Goal: Task Accomplishment & Management: Use online tool/utility

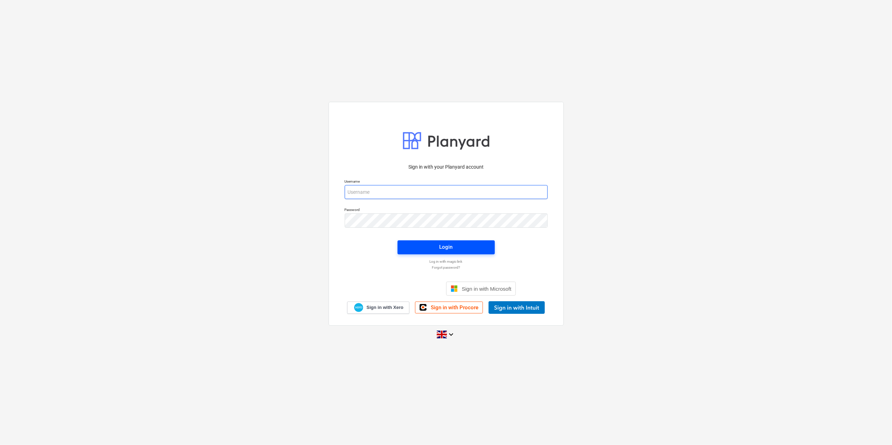
type input "[EMAIL_ADDRESS][DOMAIN_NAME]"
click at [458, 245] on span "Login" at bounding box center [446, 246] width 80 height 9
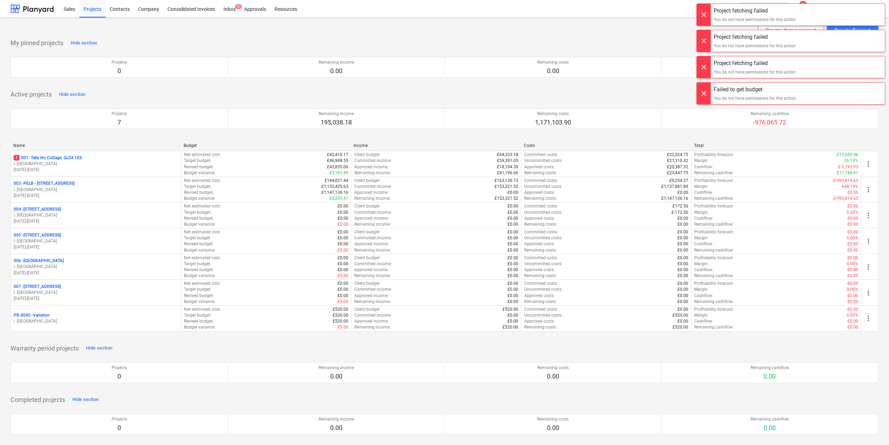
click at [704, 15] on div at bounding box center [704, 15] width 14 height 22
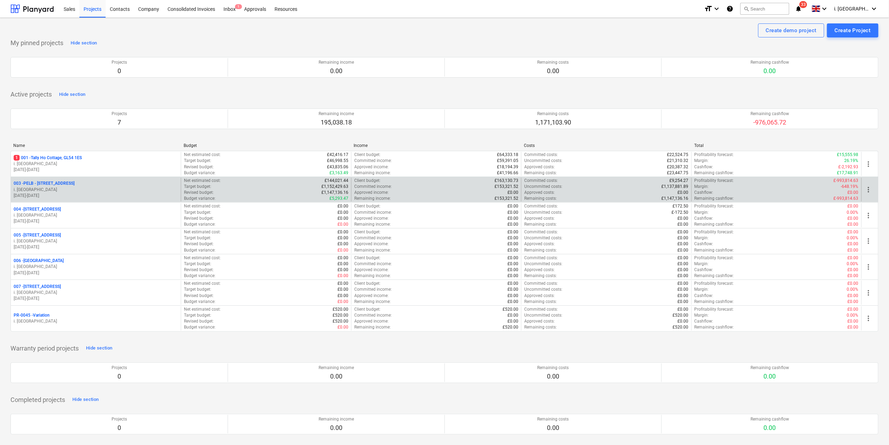
click at [51, 183] on p "003 - PELB - [GEOGRAPHIC_DATA], [GEOGRAPHIC_DATA], GL2 7NE" at bounding box center [44, 184] width 61 height 6
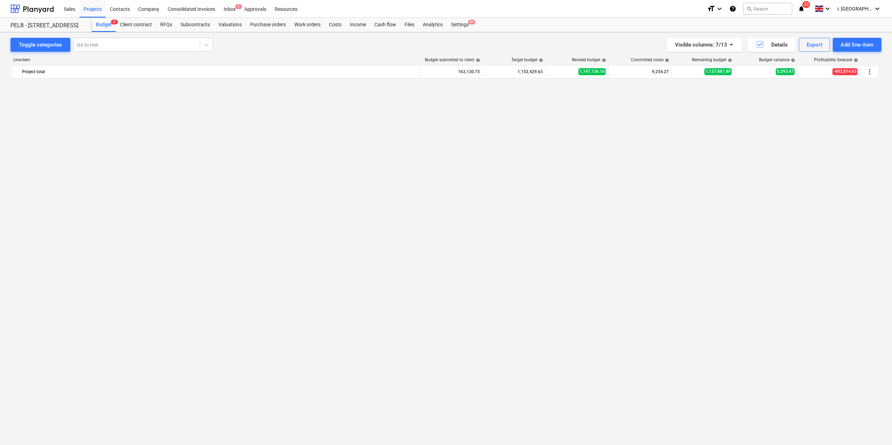
scroll to position [559, 0]
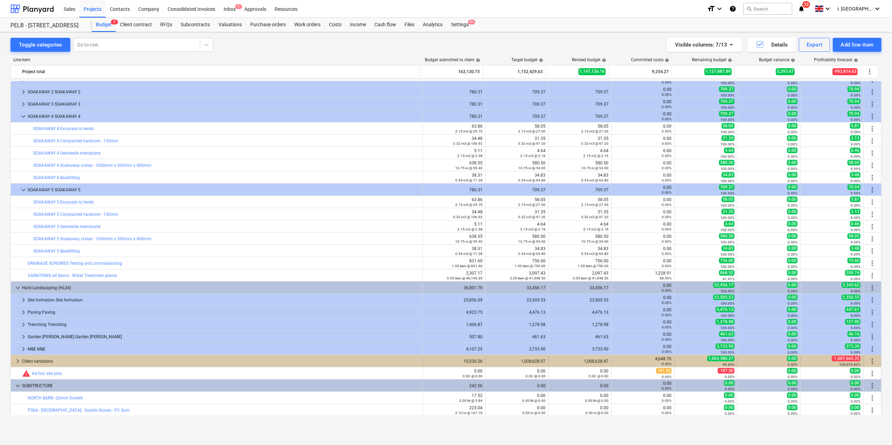
click at [51, 358] on div "Client variations" at bounding box center [220, 361] width 397 height 11
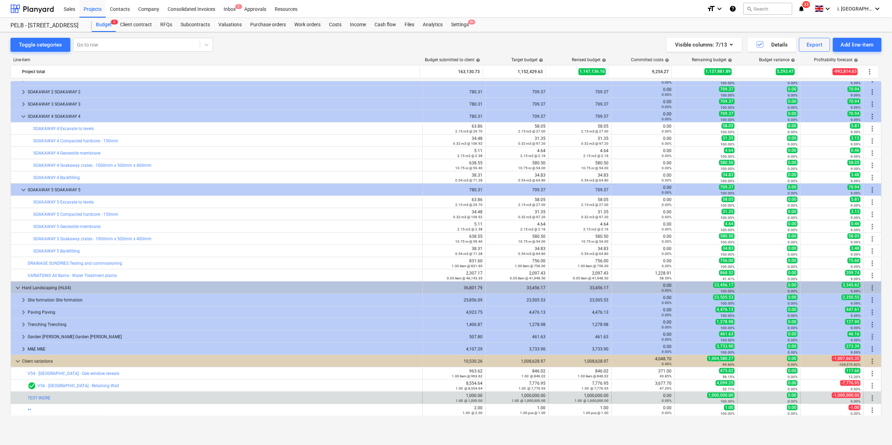
click at [866, 399] on div "more_vert" at bounding box center [872, 398] width 12 height 11
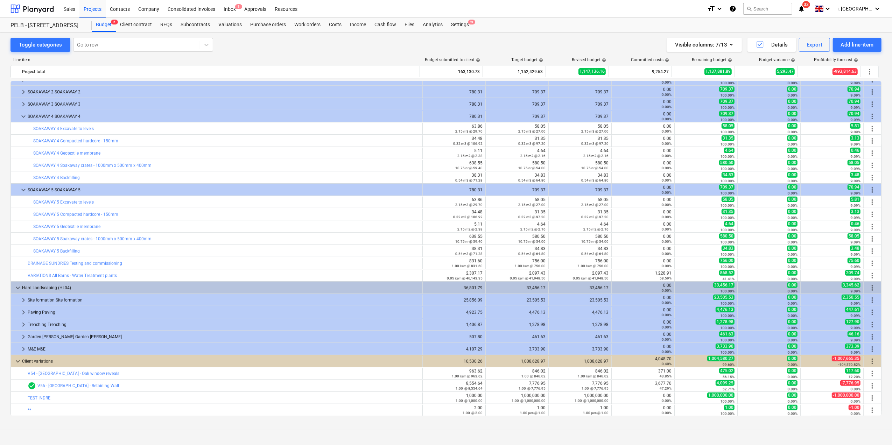
scroll to position [621, 0]
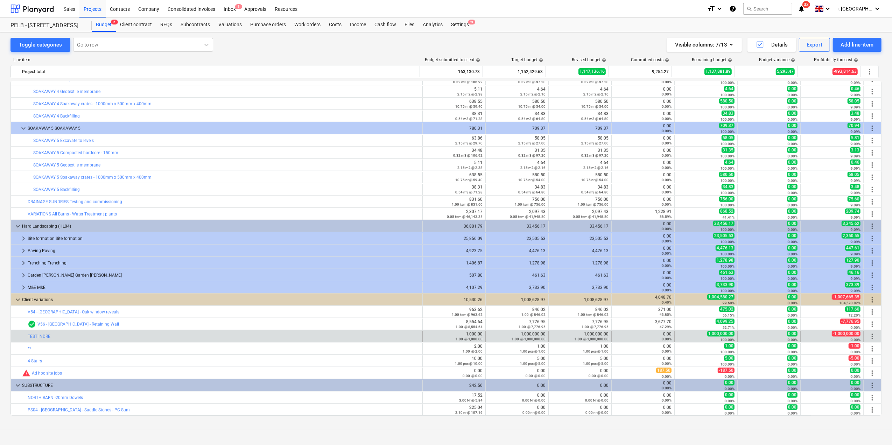
click at [868, 336] on span "more_vert" at bounding box center [872, 336] width 8 height 8
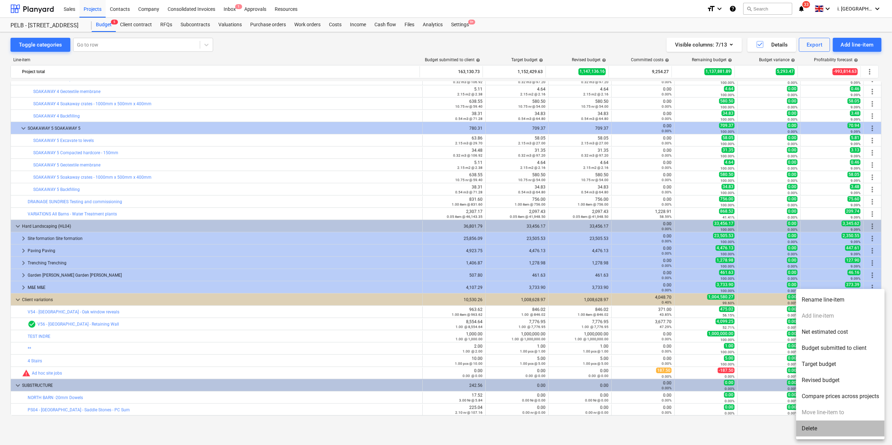
click at [827, 424] on li "Delete" at bounding box center [840, 429] width 89 height 16
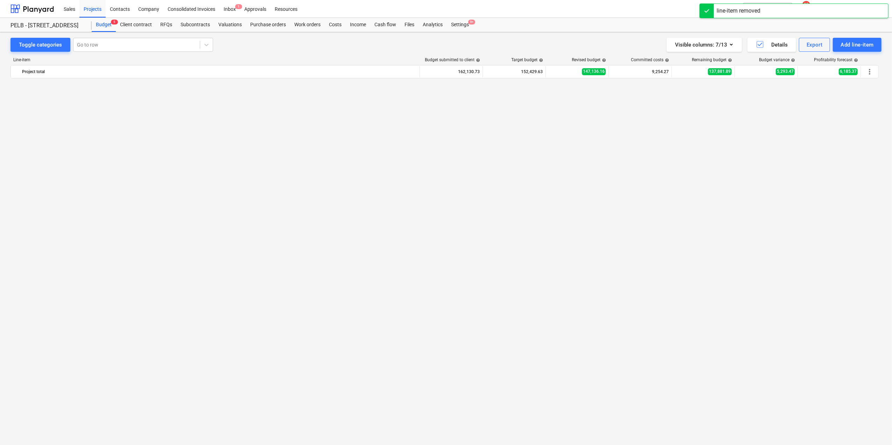
scroll to position [608, 0]
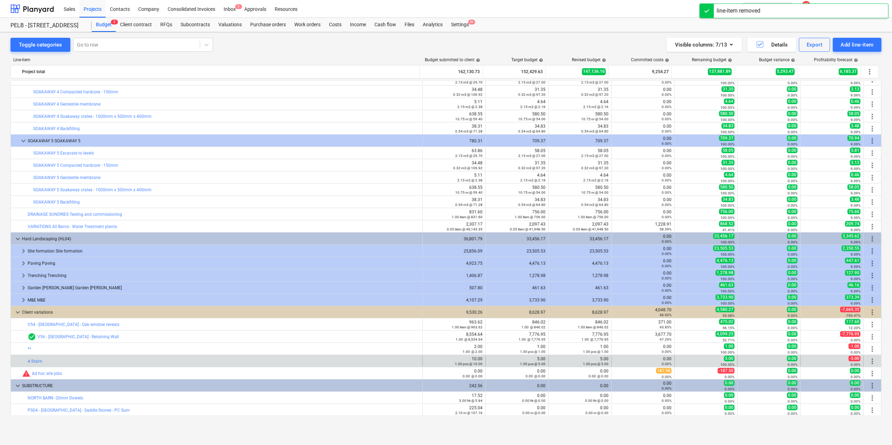
click at [870, 358] on span "more_vert" at bounding box center [872, 361] width 8 height 8
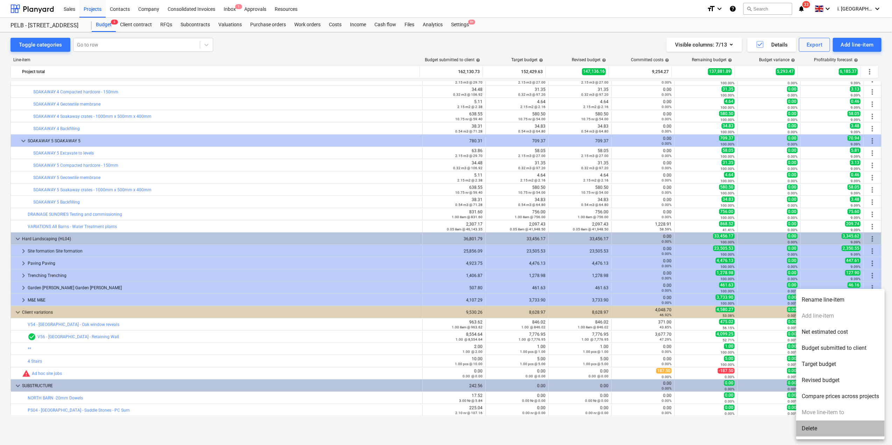
click at [840, 427] on li "Delete" at bounding box center [840, 429] width 89 height 16
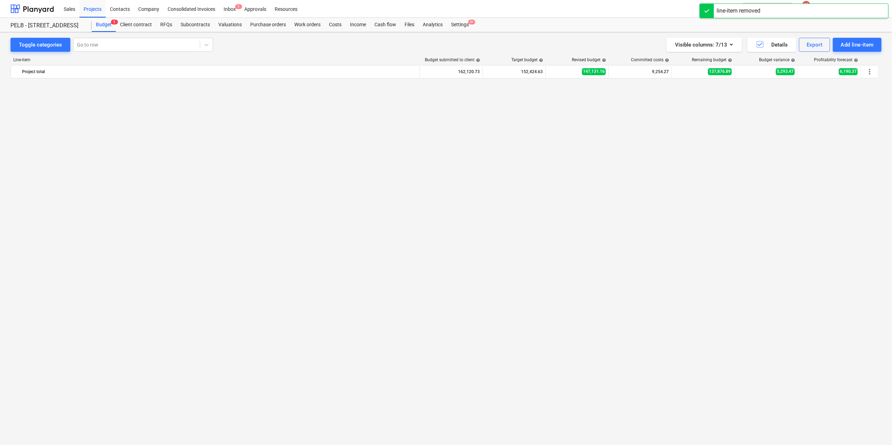
scroll to position [596, 0]
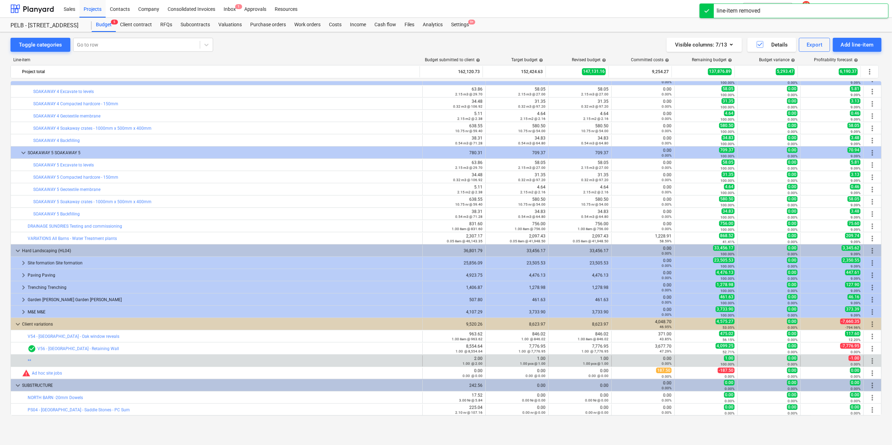
click at [871, 360] on span "more_vert" at bounding box center [872, 361] width 8 height 8
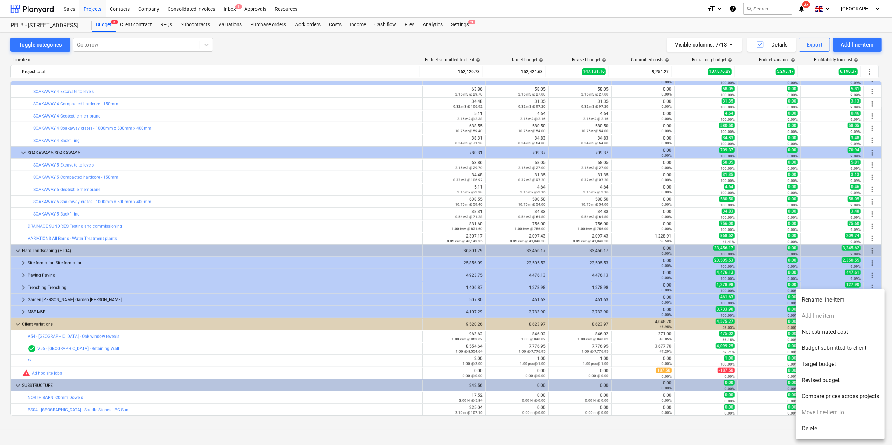
click at [335, 360] on div at bounding box center [446, 222] width 892 height 445
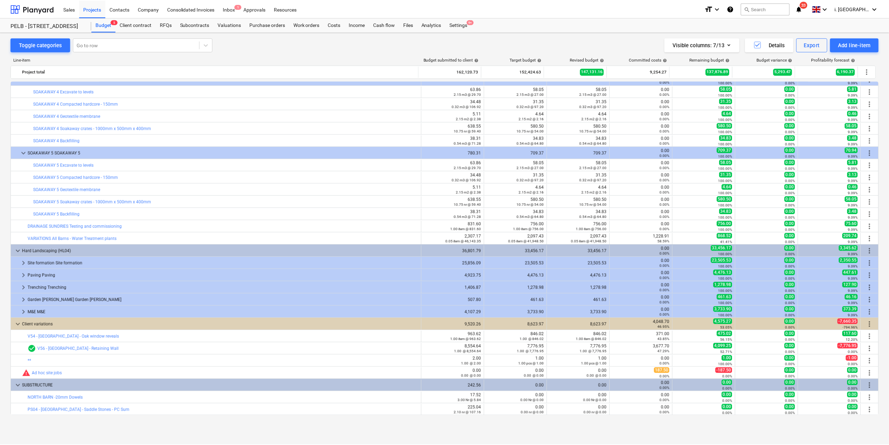
scroll to position [0, 0]
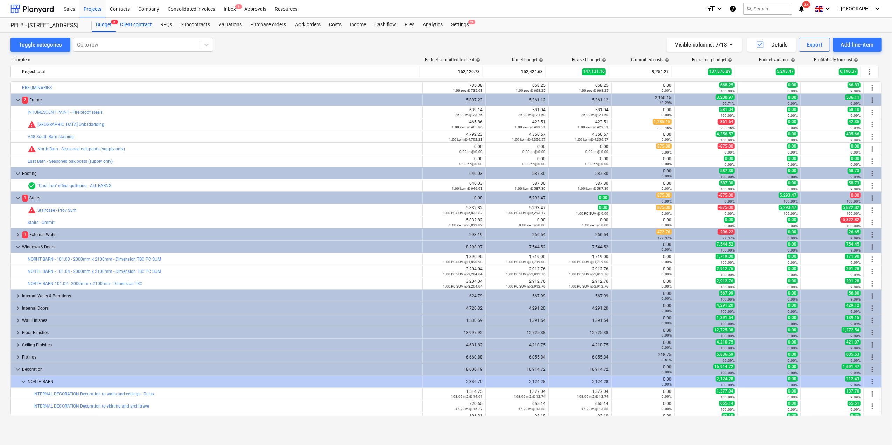
click at [135, 28] on div "Client contract" at bounding box center [136, 25] width 40 height 14
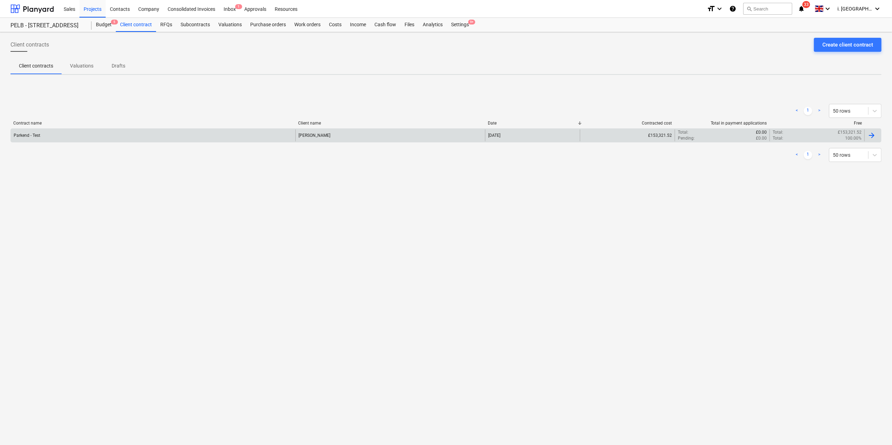
click at [65, 135] on div "Parkend - Test" at bounding box center [153, 135] width 284 height 12
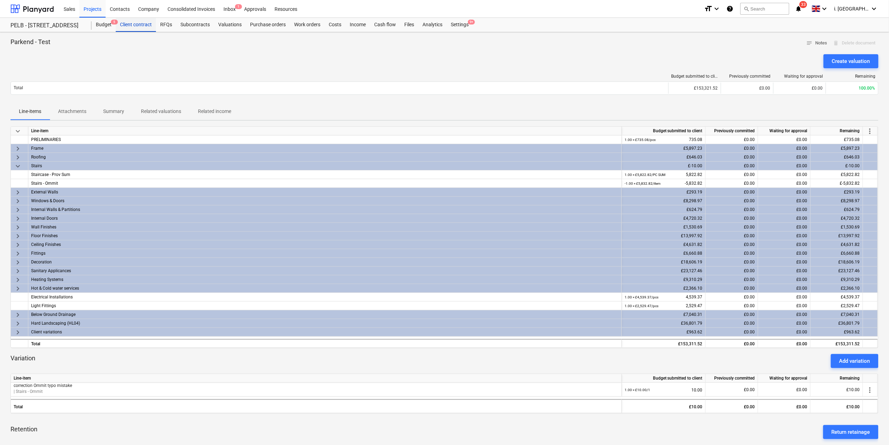
click at [124, 26] on div "Client contract" at bounding box center [136, 25] width 40 height 14
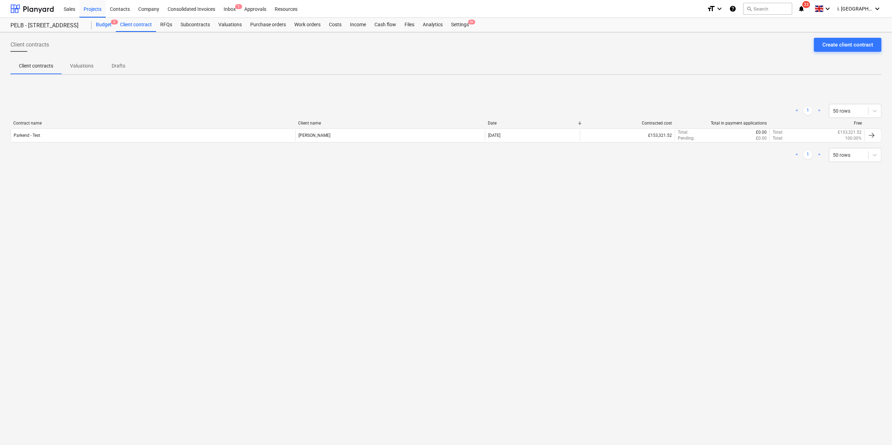
click at [107, 25] on div "Budget 5" at bounding box center [104, 25] width 24 height 14
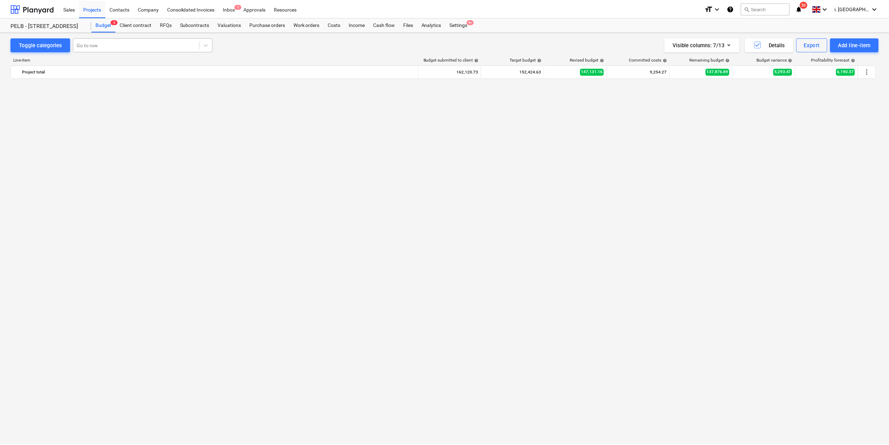
scroll to position [596, 0]
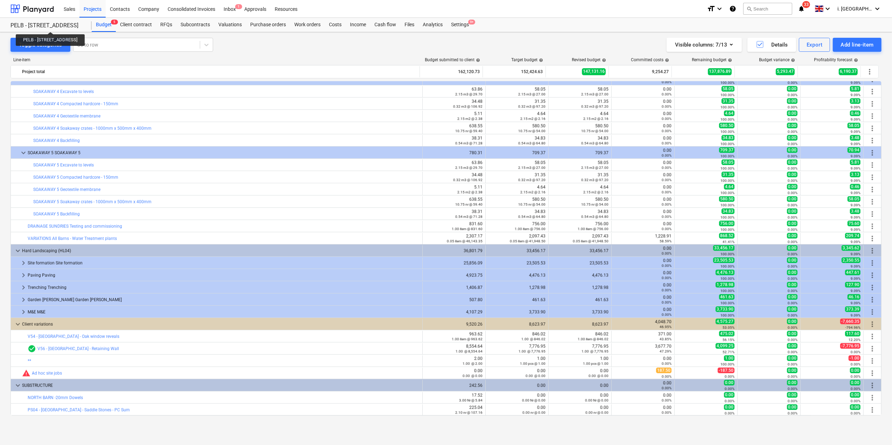
click at [69, 26] on div "PELB - [STREET_ADDRESS]" at bounding box center [46, 25] width 73 height 7
click at [103, 22] on div "Budget 5" at bounding box center [104, 25] width 24 height 14
click at [94, 15] on div "Projects" at bounding box center [92, 9] width 26 height 18
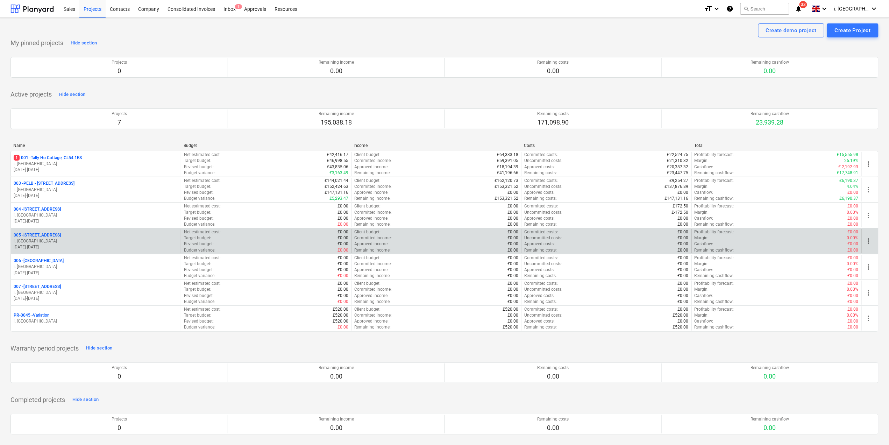
click at [97, 235] on div "005 - Minsterworth, GL2 8JH" at bounding box center [96, 235] width 164 height 6
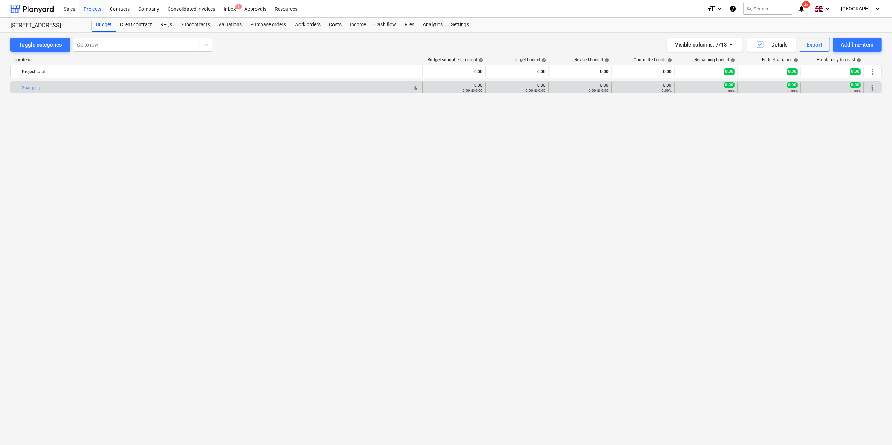
click at [335, 88] on div "bar_chart Snagging" at bounding box center [220, 87] width 397 height 5
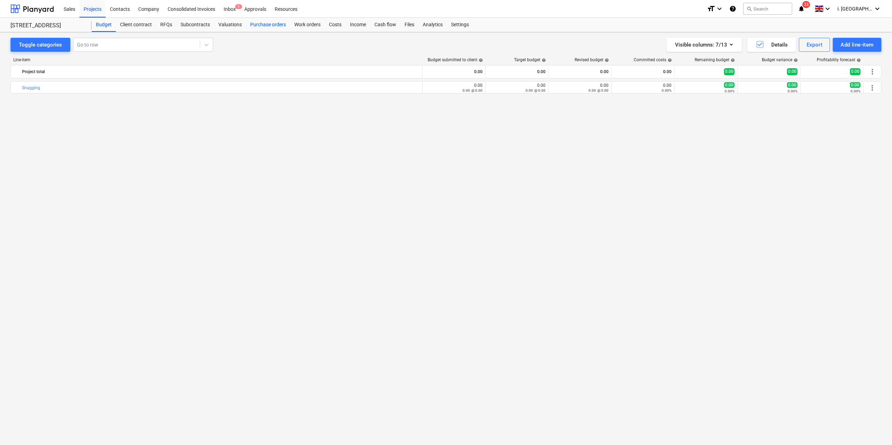
click at [279, 24] on div "Purchase orders" at bounding box center [268, 25] width 44 height 14
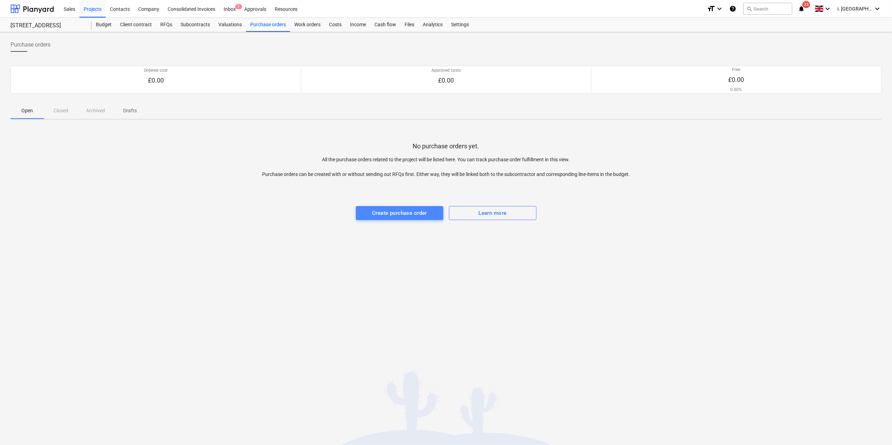
click at [404, 213] on div "Create purchase order" at bounding box center [399, 213] width 55 height 9
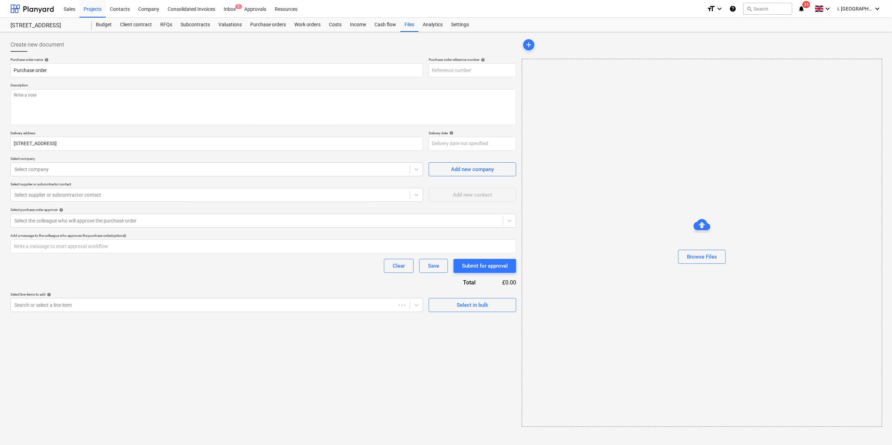
type textarea "x"
type input "005-PO-001"
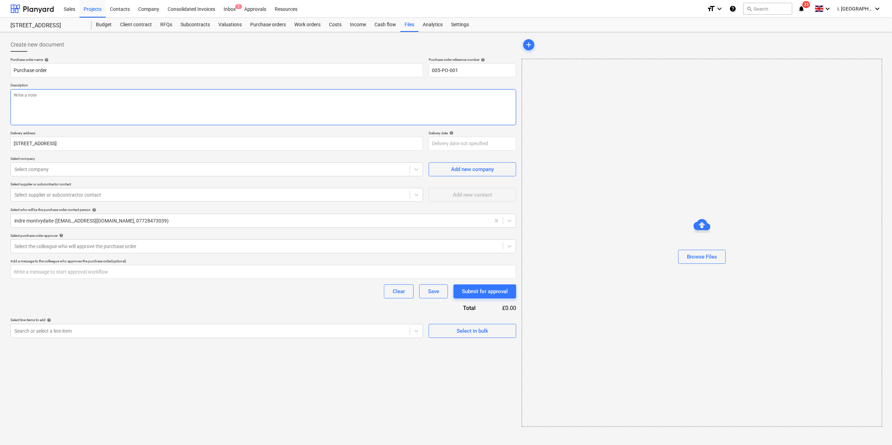
click at [169, 121] on textarea at bounding box center [263, 107] width 506 height 36
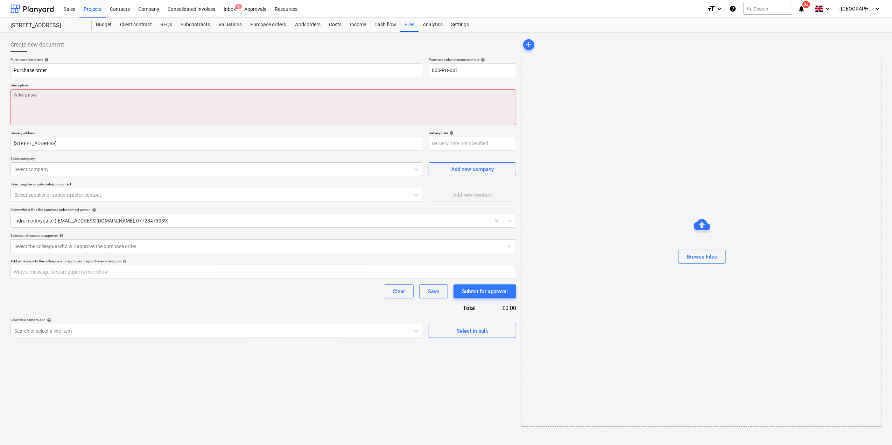
click at [152, 118] on textarea at bounding box center [263, 107] width 506 height 36
click at [166, 97] on textarea at bounding box center [263, 107] width 506 height 36
paste textarea "6YD BUILDERS SKIP for MIXED WASTE CONSTRUCTION"
type textarea "x"
type textarea "6YD BUILDERS SKIP for MIXED WASTE CONSTRUCTION"
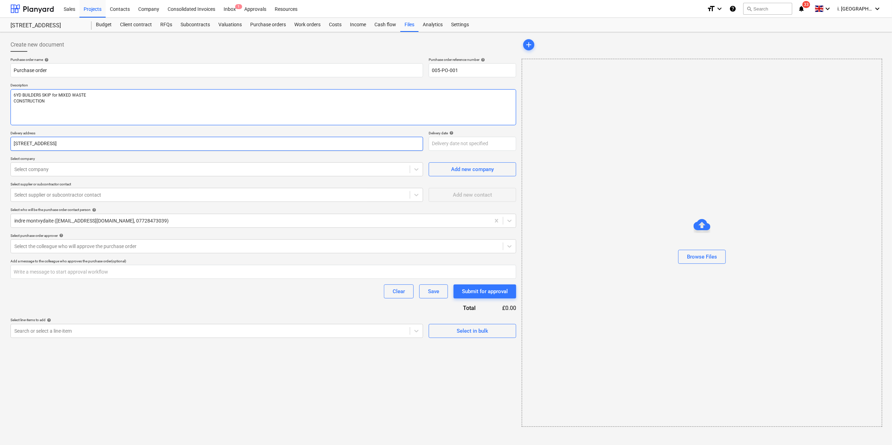
type textarea "x"
type textarea "6YD BUILDERS SKIP for MIXED WASTE CONSTRUCTION"
type textarea "x"
click at [122, 172] on div at bounding box center [210, 169] width 392 height 7
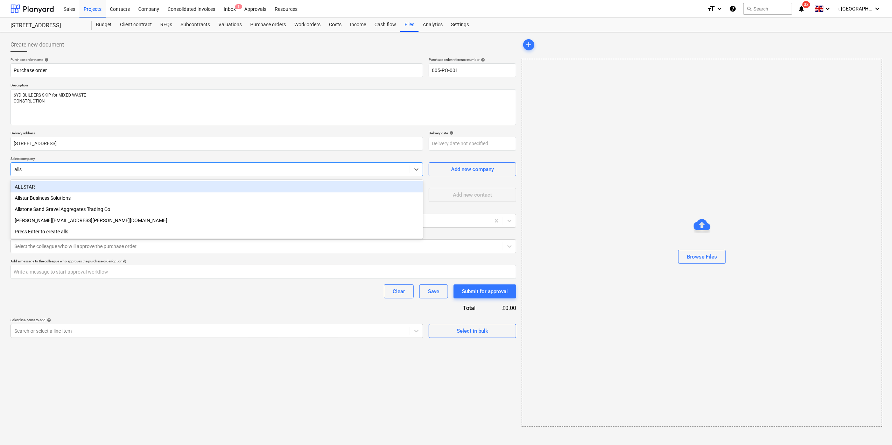
type input "allst"
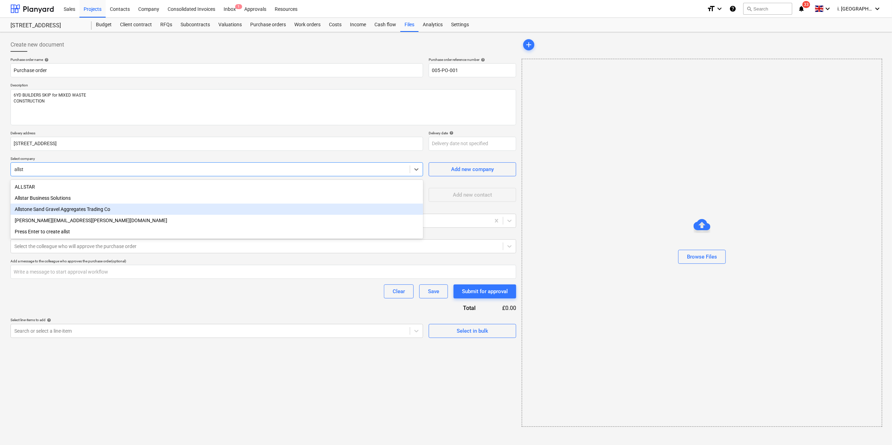
click at [110, 207] on div "Allstone Sand Gravel Aggregates Trading Co" at bounding box center [216, 209] width 413 height 11
type textarea "x"
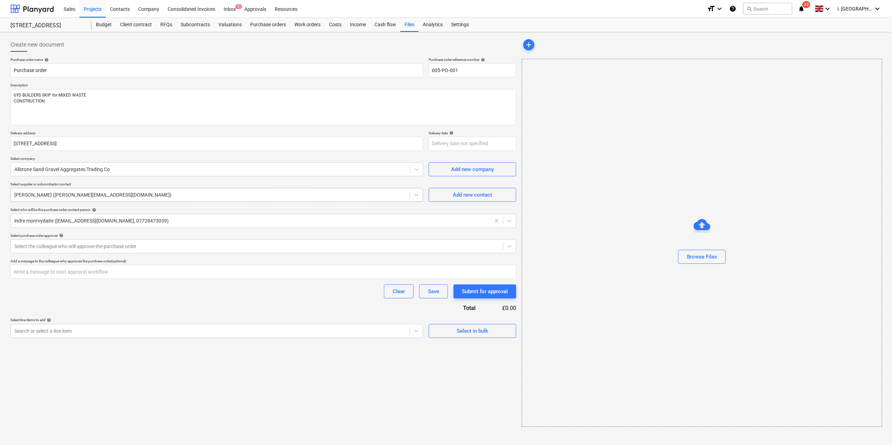
click at [169, 193] on div at bounding box center [210, 194] width 392 height 7
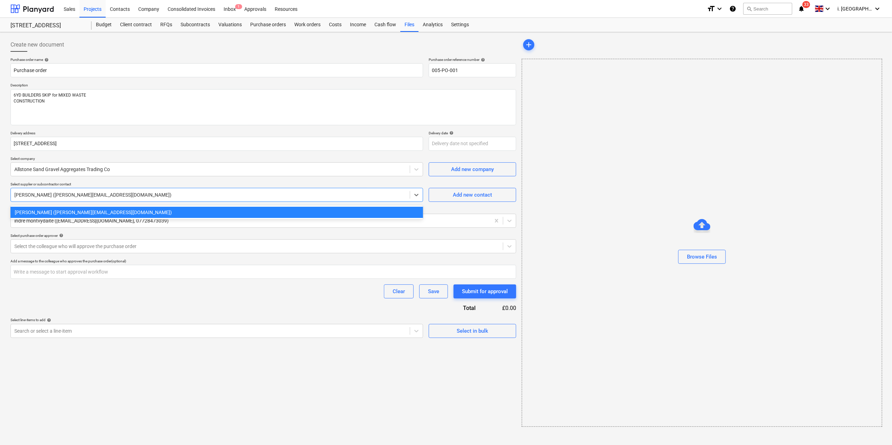
click at [169, 193] on div at bounding box center [210, 194] width 392 height 7
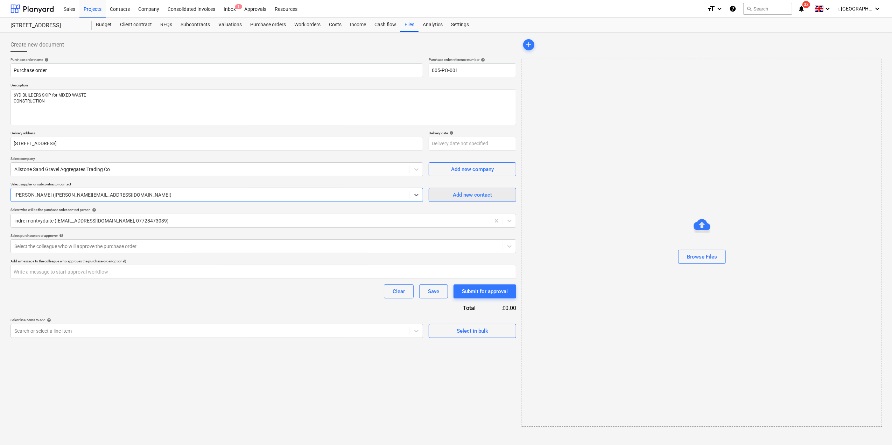
click at [443, 195] on span "Add new contact" at bounding box center [472, 194] width 70 height 9
type textarea "x"
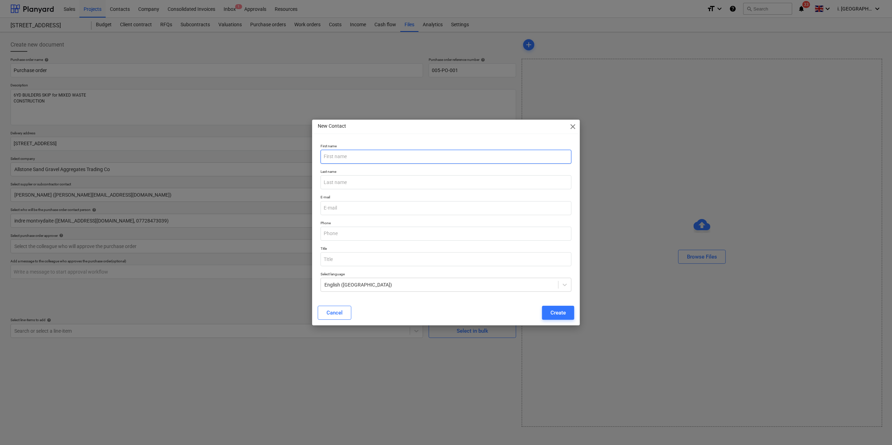
click at [371, 161] on input "text" at bounding box center [446, 157] width 251 height 14
type input "[PERSON_NAME]"
click at [341, 190] on div "Last name" at bounding box center [446, 180] width 256 height 26
click at [349, 185] on input "text" at bounding box center [446, 182] width 251 height 14
click at [329, 227] on input "text" at bounding box center [446, 234] width 251 height 14
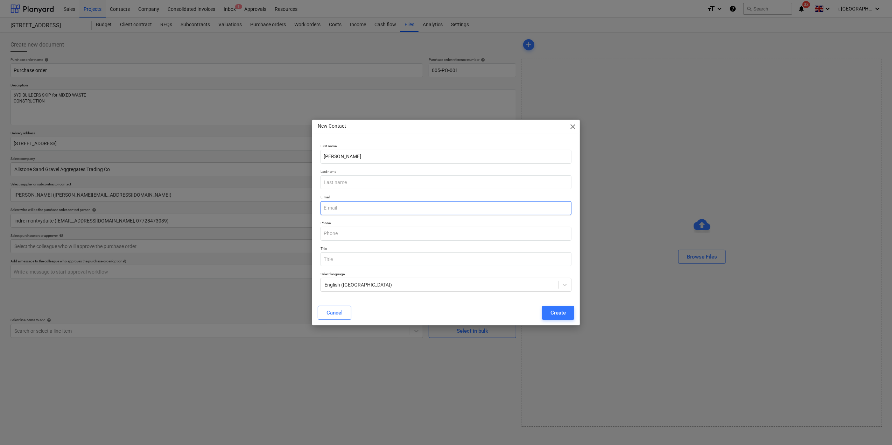
click at [333, 210] on input "email" at bounding box center [446, 208] width 251 height 14
type input "[PERSON_NAME],[DOMAIN_NAME]"
click at [357, 209] on input "[PERSON_NAME],[DOMAIN_NAME]" at bounding box center [446, 208] width 251 height 14
type textarea "x"
type input "[PERSON_NAME][EMAIL_ADDRESS][DOMAIN_NAME]"
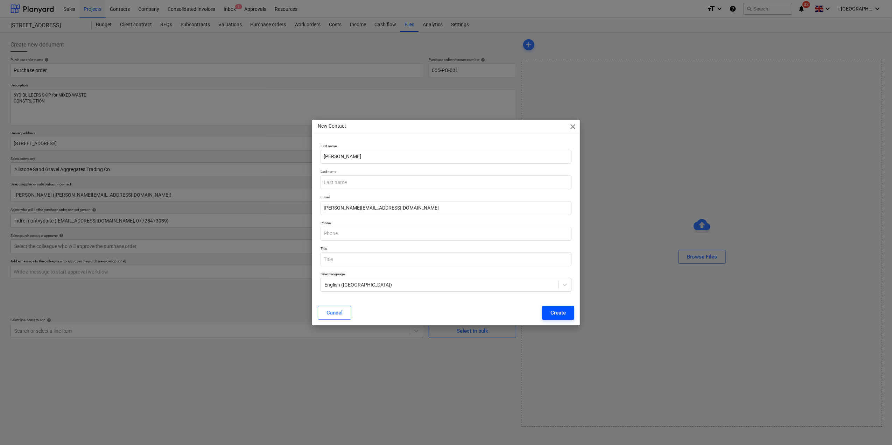
click at [559, 314] on div "Create" at bounding box center [557, 312] width 15 height 9
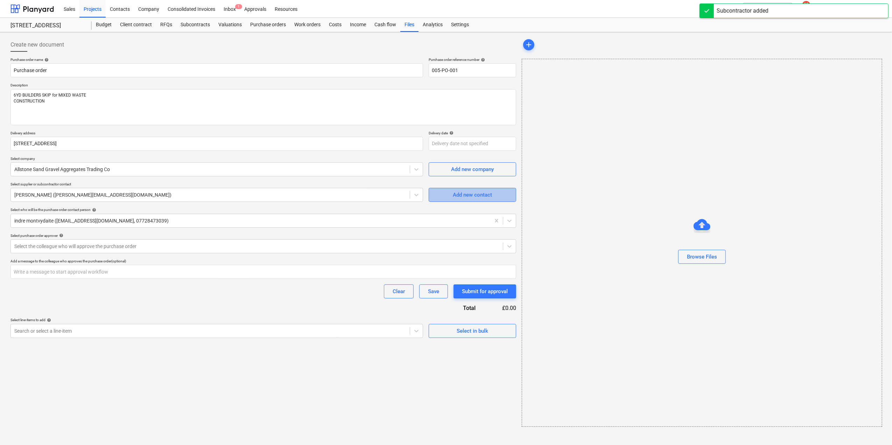
click at [462, 191] on div "Add new contact" at bounding box center [472, 194] width 39 height 9
type textarea "x"
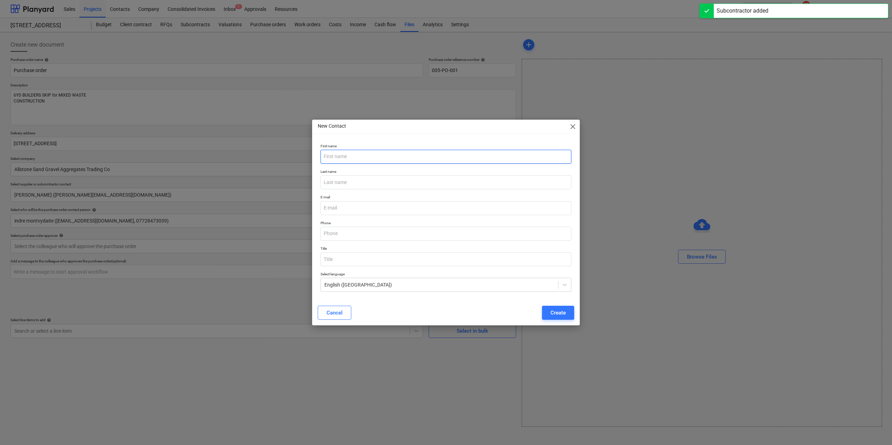
click at [368, 160] on input "text" at bounding box center [446, 157] width 251 height 14
type input "info"
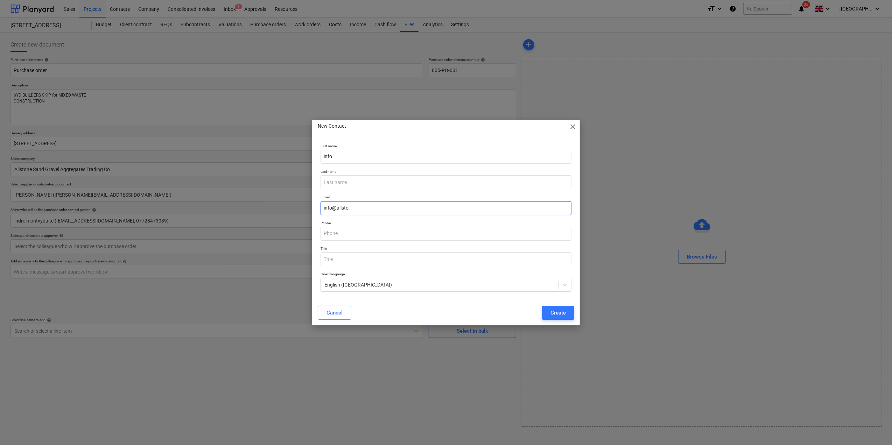
type input "[EMAIL_ADDRESS][DOMAIN_NAME]"
type input "Beach"
click at [564, 316] on div "Create" at bounding box center [557, 312] width 15 height 9
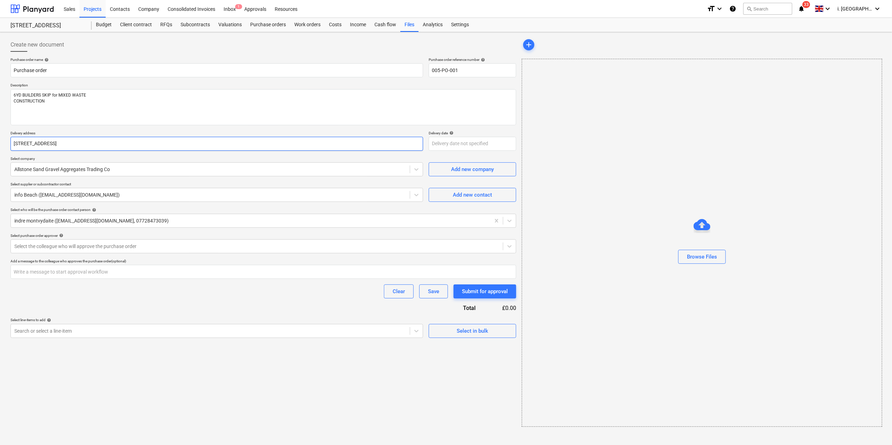
drag, startPoint x: 123, startPoint y: 147, endPoint x: -56, endPoint y: 126, distance: 180.4
click at [0, 126] on html "Sales Projects Contacts Company Consolidated Invoices Inbox 1 Approvals Resourc…" at bounding box center [446, 222] width 892 height 445
paste input "[STREET_ADDRESS]"
type textarea "x"
type input "[STREET_ADDRESS]"
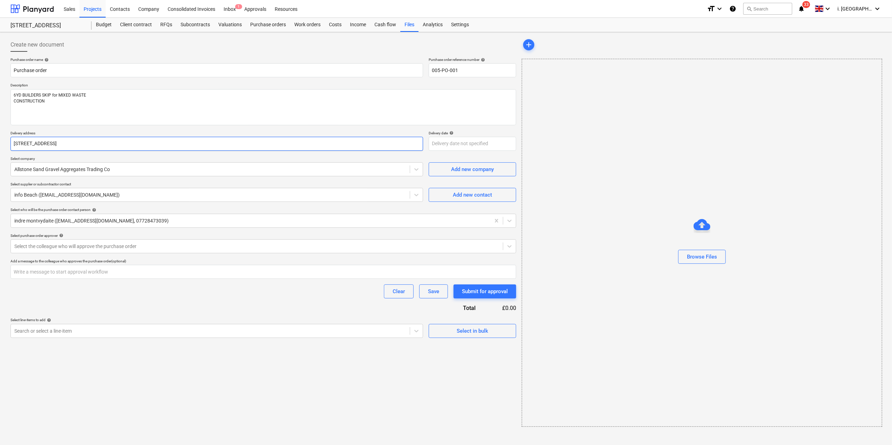
click at [17, 140] on input "[STREET_ADDRESS]" at bounding box center [216, 144] width 413 height 14
type textarea "x"
type input "[STREET_ADDRESS]"
type textarea "x"
type input "[STREET_ADDRESS]"
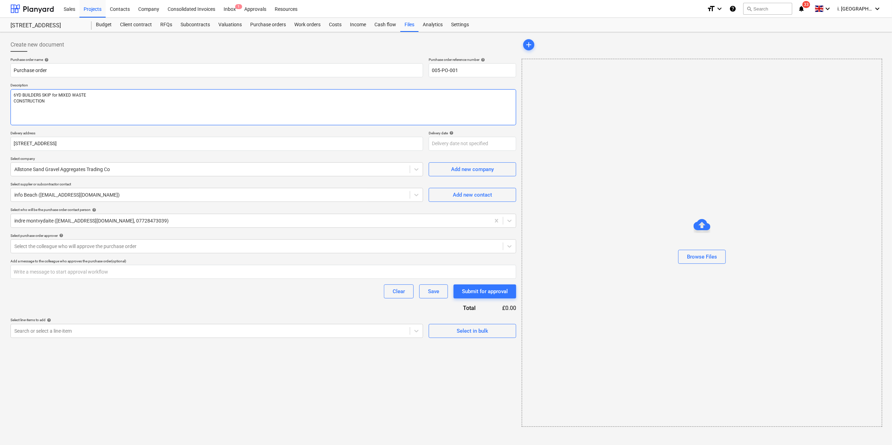
click at [209, 101] on textarea "6YD BUILDERS SKIP for MIXED WASTE CONSTRUCTION" at bounding box center [263, 107] width 506 height 36
type textarea "x"
type textarea "6YD BUILDERS SKIP for MIXED WASTE CONSTRUCTION"
type textarea "x"
type textarea "6YD BUILDERS SKIP for MIXED WASTE CONSTRUCTION f"
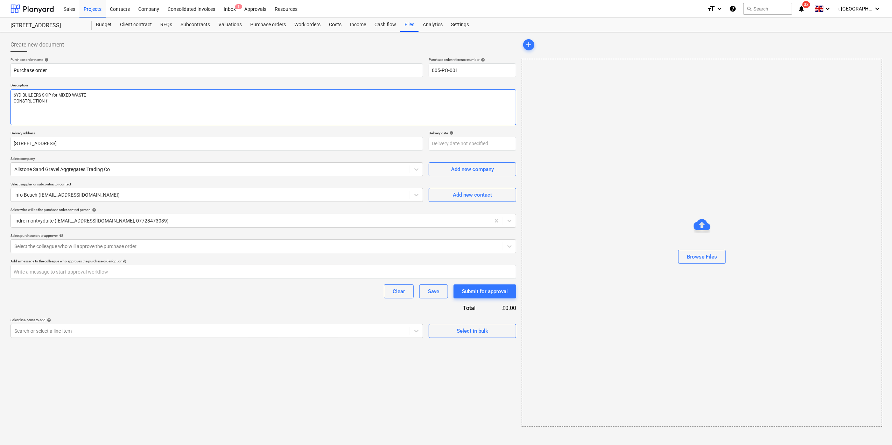
type textarea "x"
type textarea "6YD BUILDERS SKIP for MIXED WASTE CONSTRUCTION fo"
type textarea "x"
type textarea "6YD BUILDERS SKIP for MIXED WASTE CONSTRUCTION for"
type textarea "x"
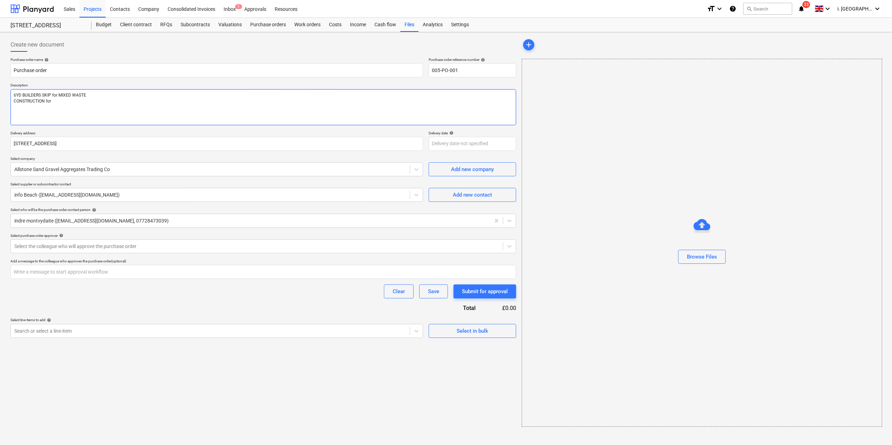
type textarea "6YD BUILDERS SKIP for MIXED WASTE CONSTRUCTION for"
type textarea "x"
type textarea "6YD BUILDERS SKIP for MIXED WASTE CONSTRUCTION for D"
type textarea "x"
type textarea "6YD BUILDERS SKIP for MIXED WASTE CONSTRUCTION for De"
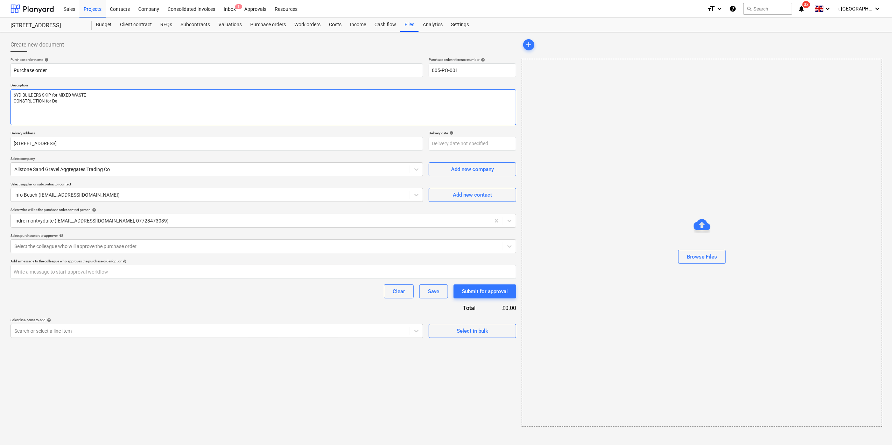
type textarea "x"
type textarea "6YD BUILDERS SKIP for MIXED WASTE CONSTRUCTION for Del"
type textarea "x"
type textarea "6YD BUILDERS SKIP for MIXED WASTE CONSTRUCTION for Deli"
type textarea "x"
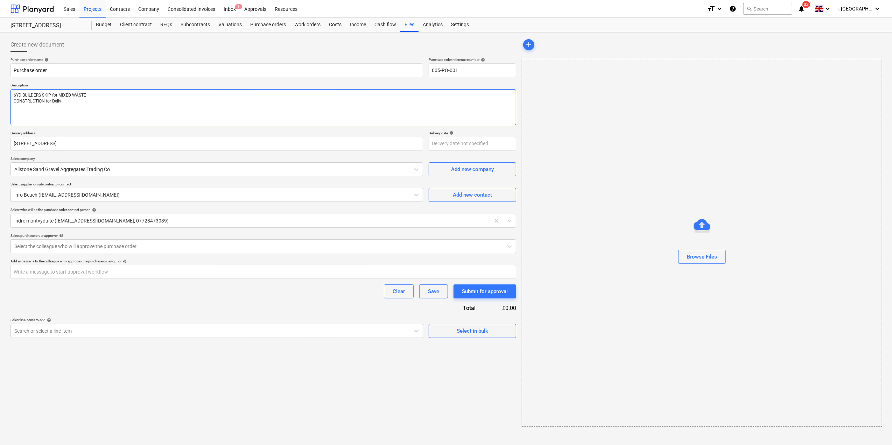
type textarea "6YD BUILDERS SKIP for MIXED WASTE CONSTRUCTION for Delive"
type textarea "x"
type textarea "6YD BUILDERS SKIP for MIXED WASTE CONSTRUCTION for Delivery"
type textarea "x"
type textarea "6YD BUILDERS SKIP for MIXED WASTE CONSTRUCTION for Delivery"
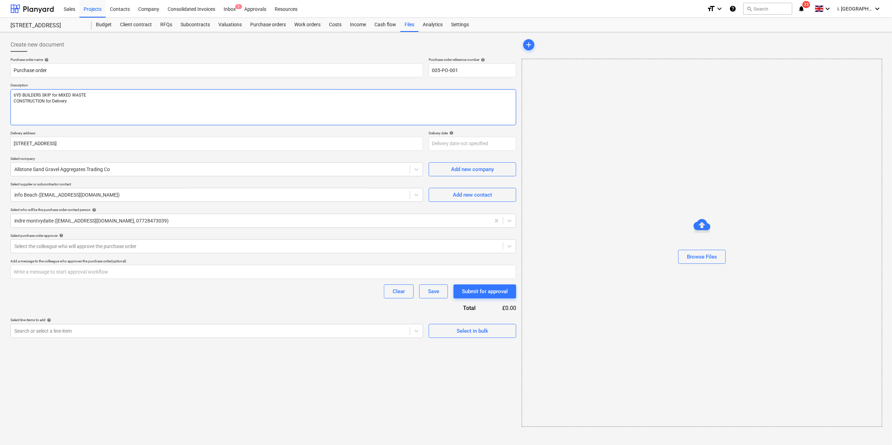
type textarea "x"
type textarea "6YD BUILDERS SKIP for MIXED WASTE CONSTRUCTION for Delivery 0"
type textarea "x"
type textarea "6YD BUILDERS SKIP for MIXED WASTE CONSTRUCTION for Delivery 04"
type textarea "x"
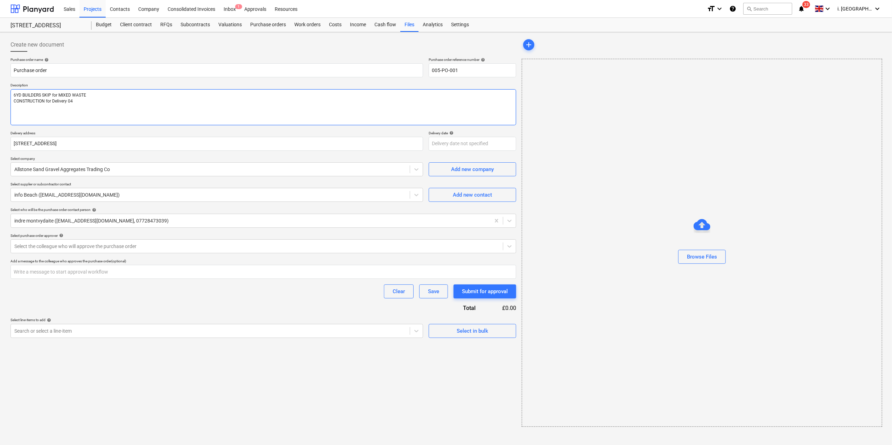
type textarea "6YD BUILDERS SKIP for MIXED WASTE CONSTRUCTION for Delivery 04/"
type textarea "x"
type textarea "6YD BUILDERS SKIP for MIXED WASTE CONSTRUCTION for Delivery 04/0"
type textarea "x"
type textarea "6YD BUILDERS SKIP for MIXED WASTE CONSTRUCTION for Delivery 04/09"
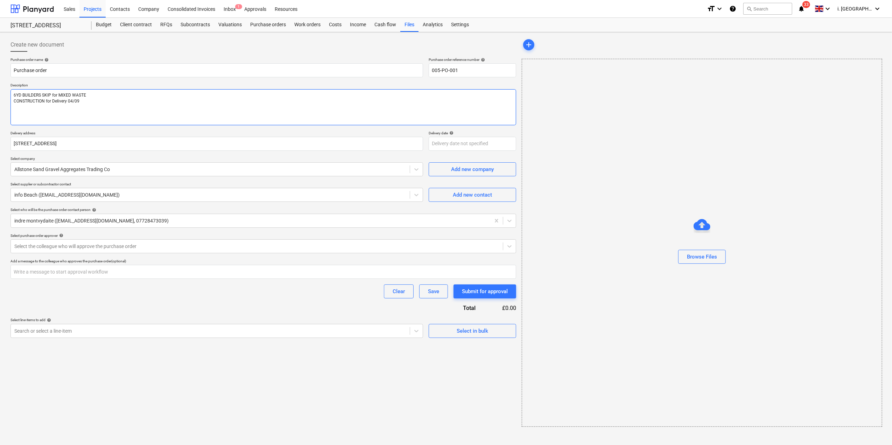
type textarea "x"
type textarea "6YD BUILDERS SKIP for MIXED WASTE CONSTRUCTION for Delivery 04/09/"
type textarea "x"
type textarea "6YD BUILDERS SKIP for MIXED WASTE CONSTRUCTION for Delivery 04/09/2"
type textarea "x"
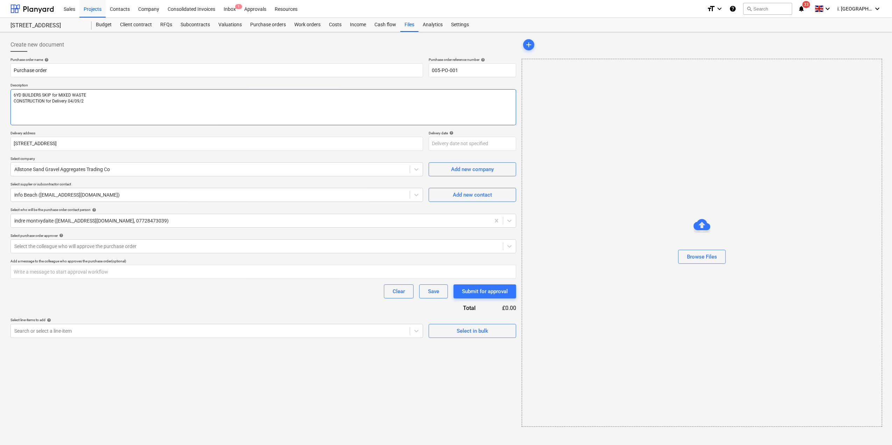
type textarea "6YD BUILDERS SKIP for MIXED WASTE CONSTRUCTION for Delivery [DATE]"
type textarea "x"
type textarea "6YD BUILDERS SKIP for MIXED WASTE CONSTRUCTION for Delivery 04/09/202"
type textarea "x"
type textarea "6YD BUILDERS SKIP for MIXED WASTE CONSTRUCTION for Delivery [DATE]"
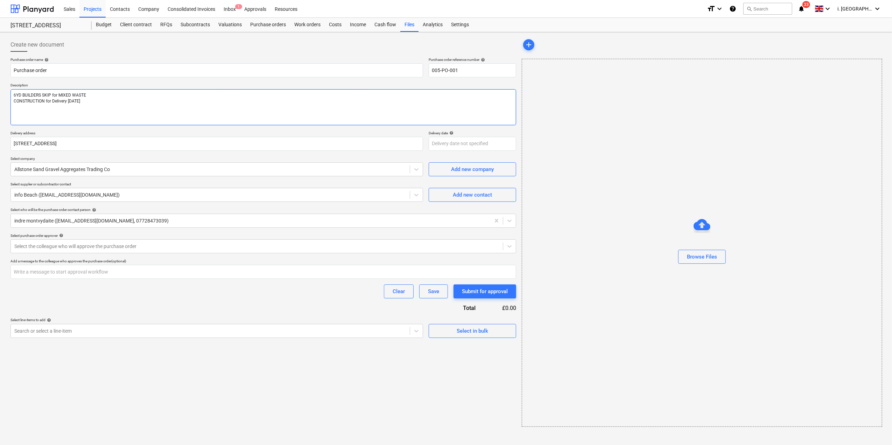
type textarea "x"
type textarea "6YD BUILDERS SKIP for MIXED WASTE CONSTRUCTION for Delivery [DATE]"
type textarea "x"
type textarea "6YD BUILDERS SKIP for MIXED WASTE CONSTRUCTION for Delivery [DATE] -"
type textarea "x"
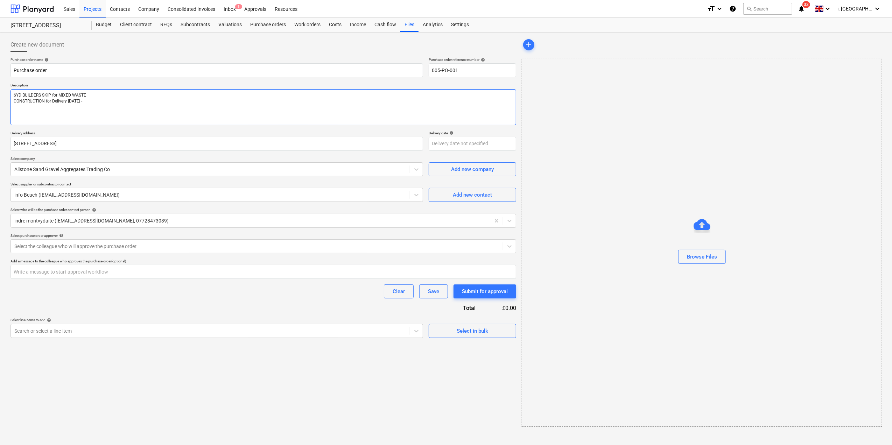
type textarea "6YD BUILDERS SKIP for MIXED WASTE CONSTRUCTION for Delivery [DATE] -"
type textarea "x"
type textarea "6YD BUILDERS SKIP for MIXED WASTE CONSTRUCTION for Delivery [DATE] - A"
type textarea "x"
type textarea "6YD BUILDERS SKIP for MIXED WASTE CONSTRUCTION for Delivery [DATE] - AM"
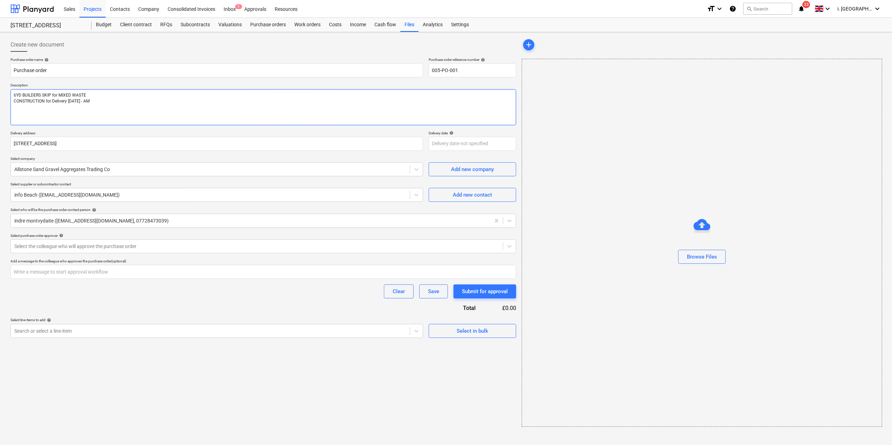
type textarea "x"
type textarea "6YD BUILDERS SKIP for MIXED WASTE CONSTRUCTION for Delivery [DATE] - AM"
type textarea "x"
type textarea "6YD BUILDERS SKIP for MIXED WASTE CONSTRUCTION for Delivery [DATE] - AM i"
type textarea "x"
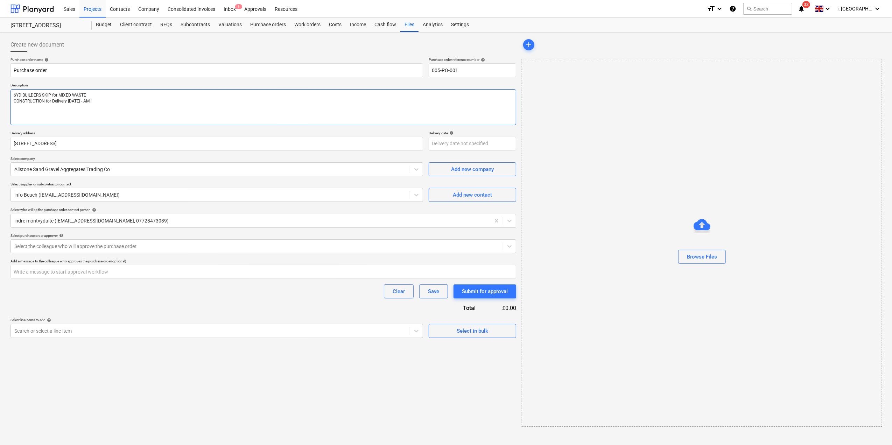
type textarea "6YD BUILDERS SKIP for MIXED WASTE CONSTRUCTION for Delivery [DATE] - AM if"
type textarea "x"
type textarea "6YD BUILDERS SKIP for MIXED WASTE CONSTRUCTION for Delivery [DATE] - AM if"
type textarea "x"
type textarea "6YD BUILDERS SKIP for MIXED WASTE CONSTRUCTION for Delivery [DATE] - AM if p"
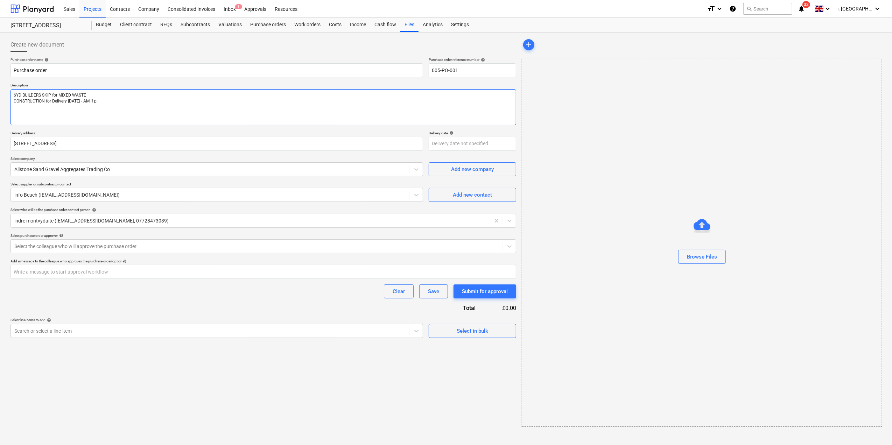
type textarea "x"
type textarea "6YD BUILDERS SKIP for MIXED WASTE CONSTRUCTION for Delivery [DATE] - AM if po"
type textarea "x"
type textarea "6YD BUILDERS SKIP for MIXED WASTE CONSTRUCTION for Delivery [DATE] - AM if pos"
type textarea "x"
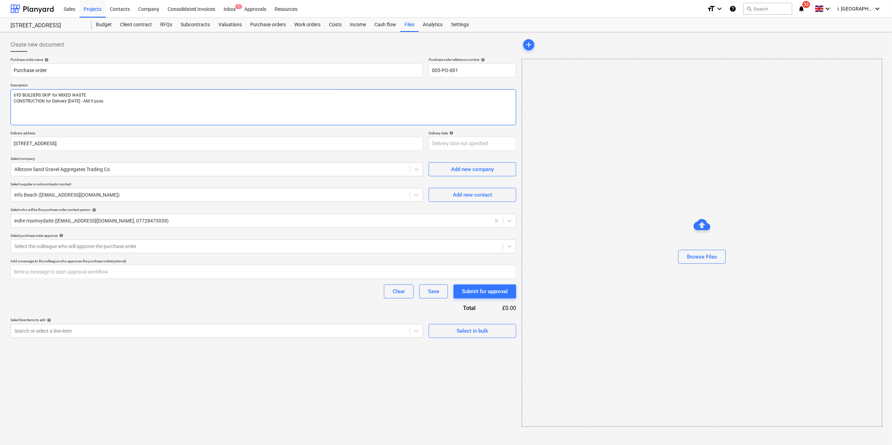
type textarea "6YD BUILDERS SKIP for MIXED WASTE CONSTRUCTION for Delivery [DATE] - AM if possi"
type textarea "x"
type textarea "6YD BUILDERS SKIP for MIXED WASTE CONSTRUCTION for Delivery [DATE] - AM if poss…"
type textarea "x"
type textarea "6YD BUILDERS SKIP for MIXED WASTE CONSTRUCTION for Delivery [DATE] - AM if poss…"
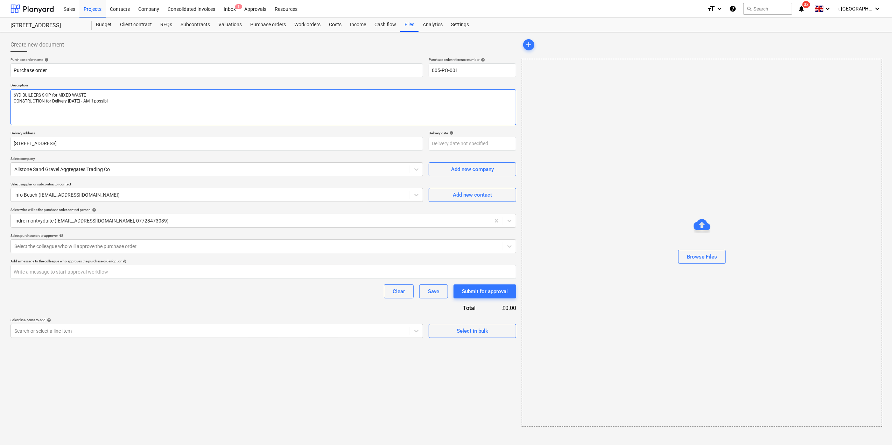
type textarea "x"
type textarea "6YD BUILDERS SKIP for MIXED WASTE CONSTRUCTION for Delivery [DATE] - AM if poss…"
type textarea "x"
type textarea "6YD BUILDERS SKIP for MIXED WASTE CONSTRUCTION for Delivery [DATE] - AM if poss…"
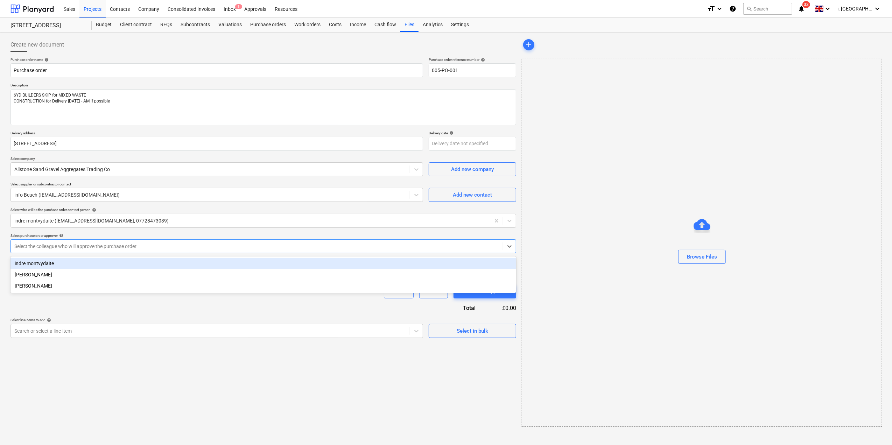
click at [101, 245] on div at bounding box center [256, 246] width 485 height 7
click at [104, 262] on div "indre montvydaite" at bounding box center [263, 263] width 506 height 11
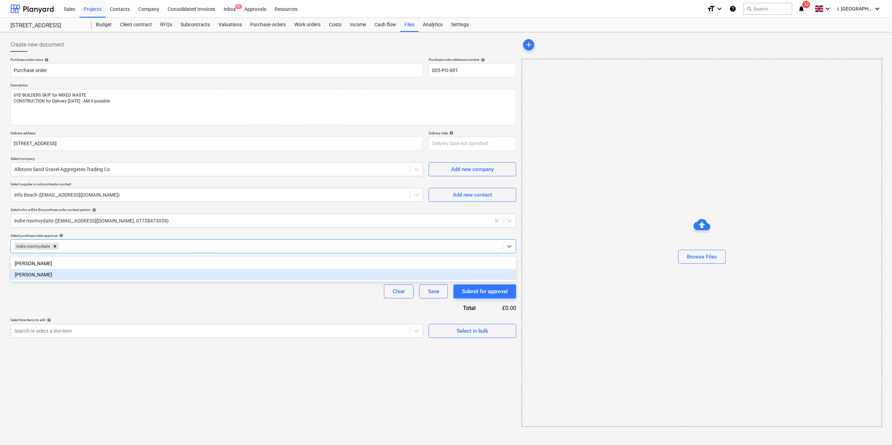
click at [220, 305] on div "Purchase order name help Purchase order Purchase order reference number help 00…" at bounding box center [263, 197] width 506 height 281
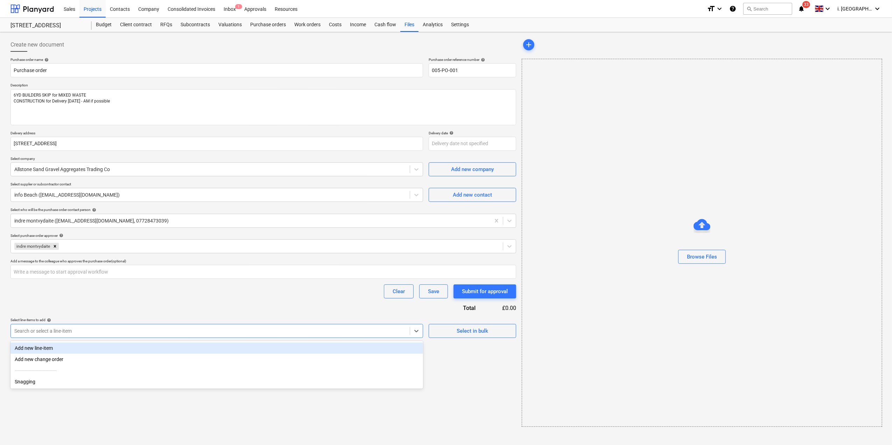
click at [384, 333] on div at bounding box center [210, 331] width 392 height 7
click at [327, 352] on div "Add new line-item" at bounding box center [216, 348] width 413 height 11
type textarea "x"
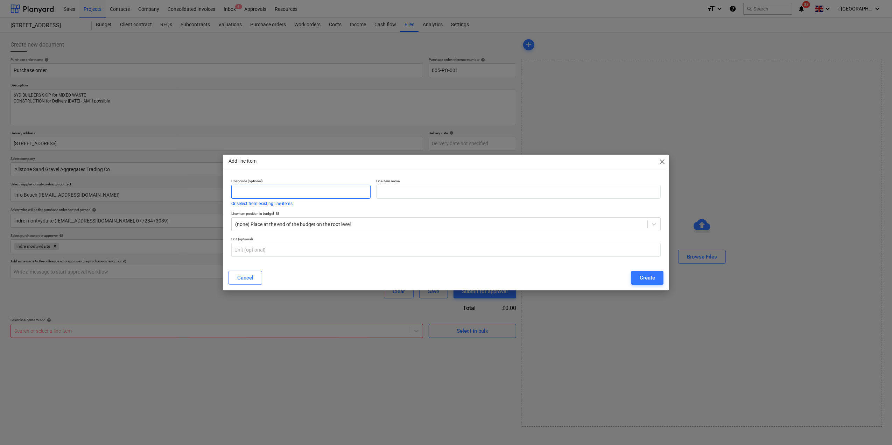
click at [351, 188] on input "text" at bounding box center [300, 192] width 139 height 14
click at [399, 196] on input "text" at bounding box center [518, 192] width 284 height 14
type input "Skips"
click at [315, 250] on input "text" at bounding box center [445, 250] width 429 height 14
type input "nr"
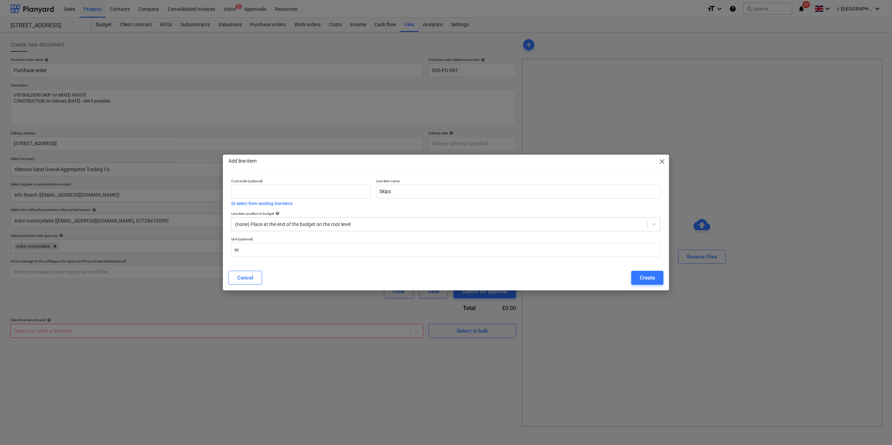
click at [659, 275] on button "Create" at bounding box center [647, 278] width 32 height 14
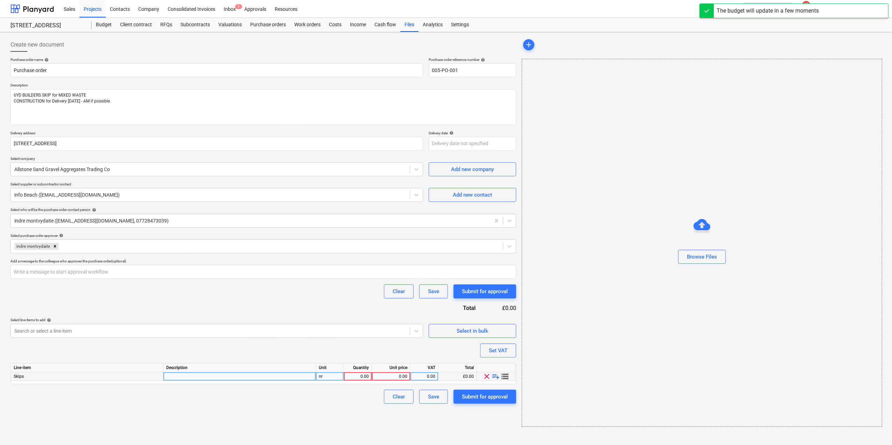
type textarea "x"
click at [352, 378] on div "0.00" at bounding box center [358, 376] width 22 height 9
click at [250, 378] on div at bounding box center [239, 376] width 153 height 9
type input "Skip 6 Yd"
click at [389, 377] on div "0.00" at bounding box center [391, 376] width 33 height 9
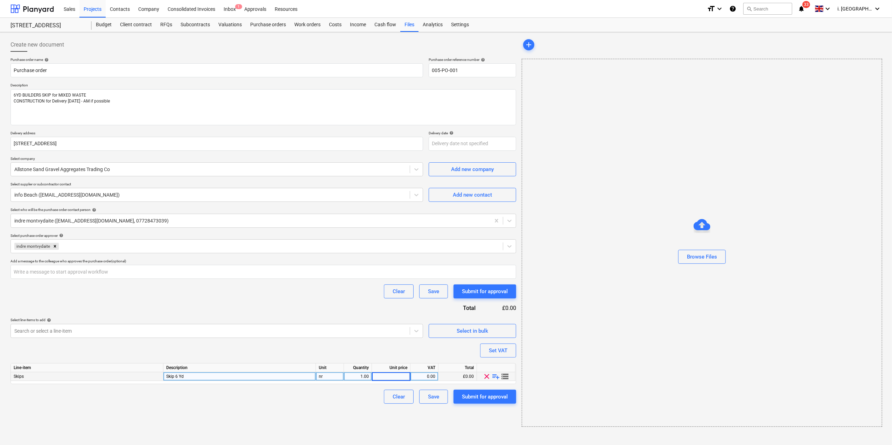
type textarea "x"
type input "241.88"
type textarea "x"
type input "48.38"
type textarea "x"
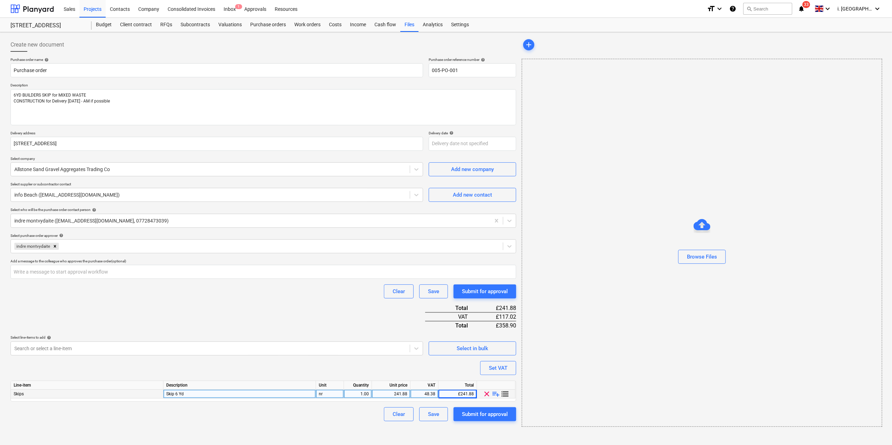
click at [432, 396] on div "48.38" at bounding box center [424, 394] width 22 height 9
type input "0"
type textarea "x"
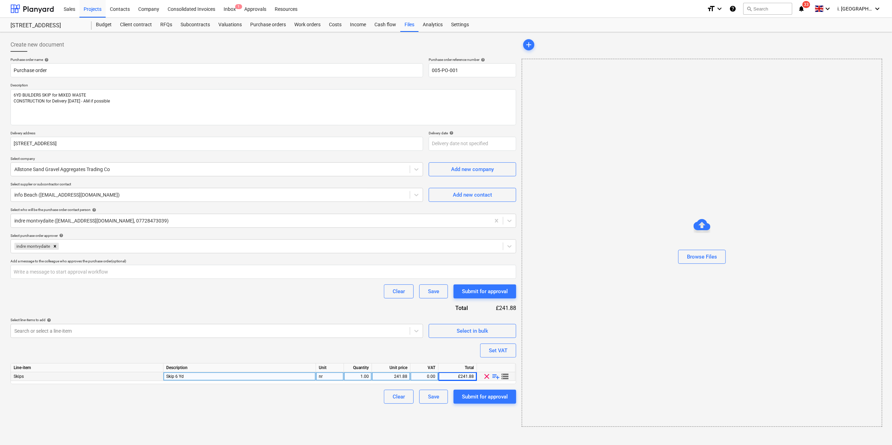
click at [418, 379] on div "0.00" at bounding box center [424, 376] width 22 height 9
type input "48.38"
type textarea "x"
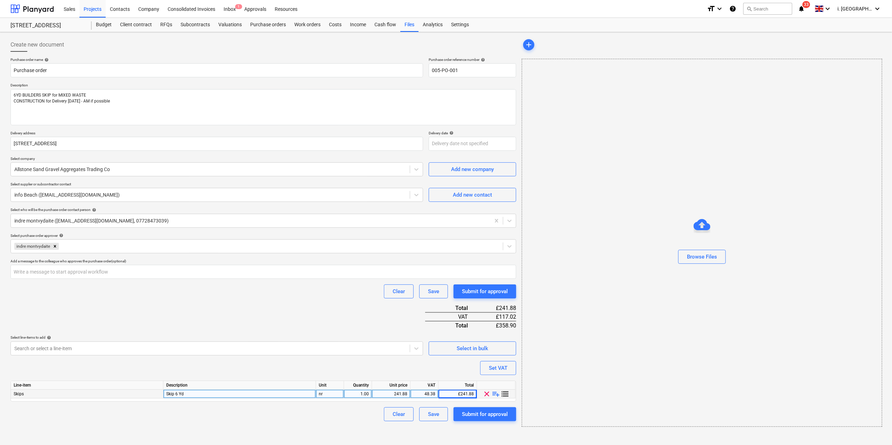
click at [424, 395] on div "48.38" at bounding box center [424, 394] width 22 height 9
type input "0"
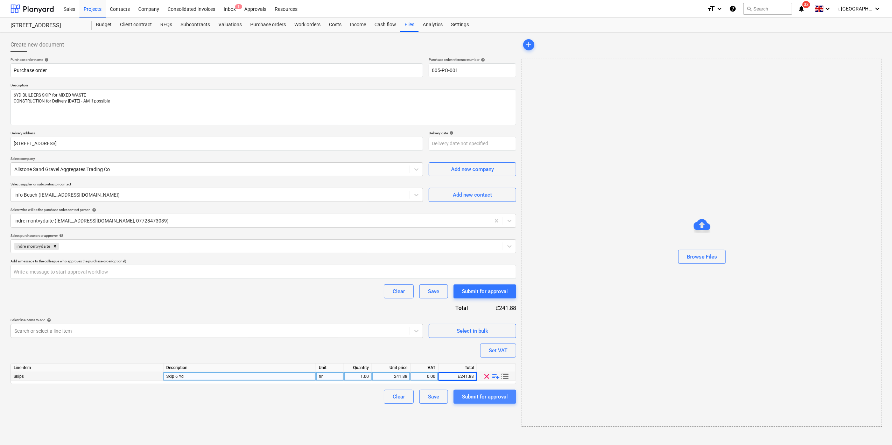
click at [480, 394] on div "Submit for approval" at bounding box center [485, 396] width 46 height 9
type textarea "x"
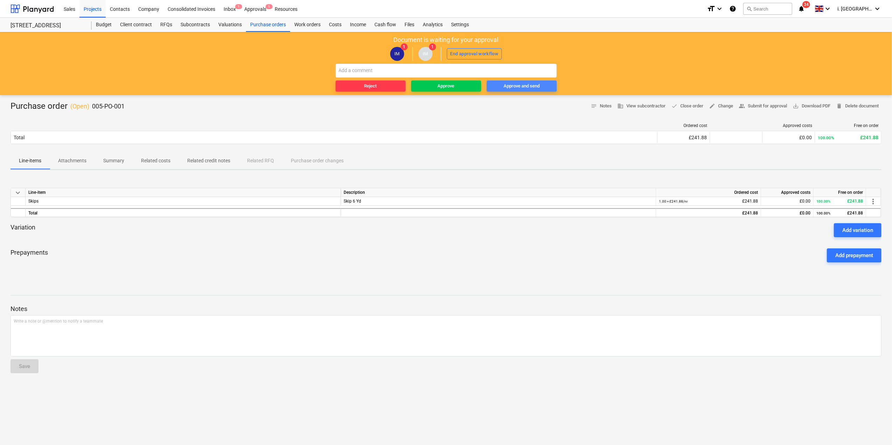
click at [549, 83] on span "Approve and send" at bounding box center [522, 86] width 64 height 8
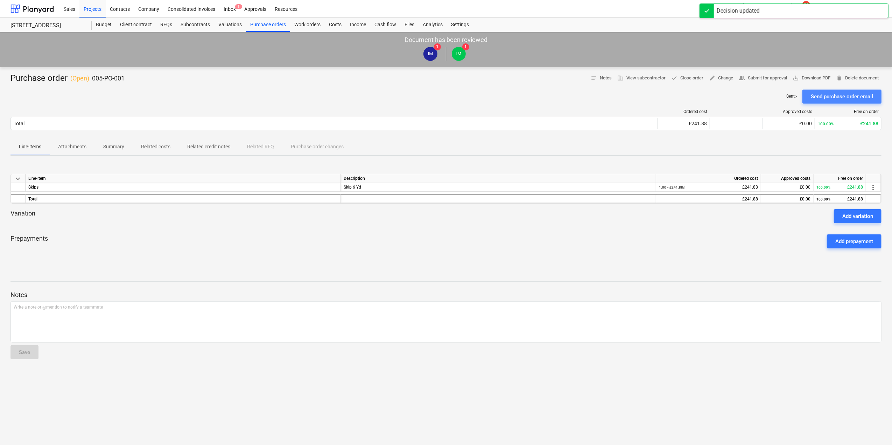
click at [843, 97] on div "Send purchase order email" at bounding box center [842, 96] width 62 height 9
